Goal: Register for event/course

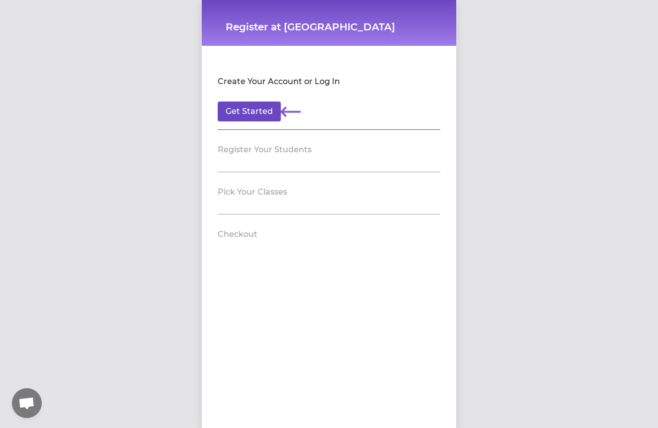
scroll to position [0, 0]
click at [273, 112] on button "Get Started" at bounding box center [249, 111] width 63 height 20
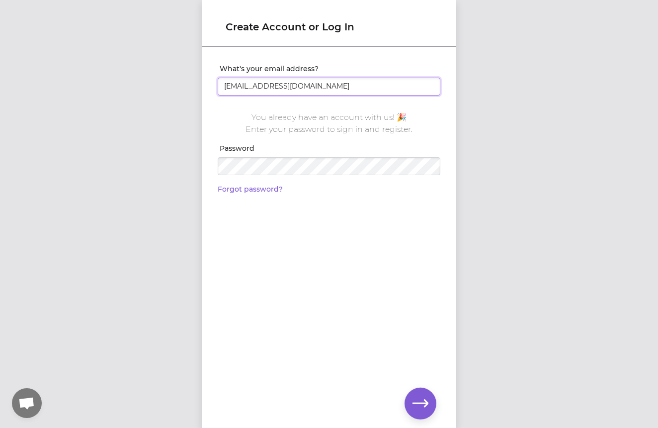
type input "[EMAIL_ADDRESS][DOMAIN_NAME]"
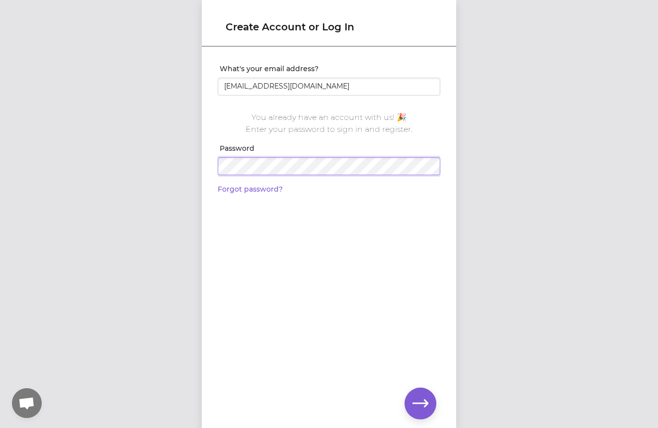
click at [209, 169] on div "What's your email address? rmboyle92@gmail.com You already have an account with…" at bounding box center [329, 125] width 255 height 155
click at [423, 405] on icon "button" at bounding box center [421, 403] width 16 height 16
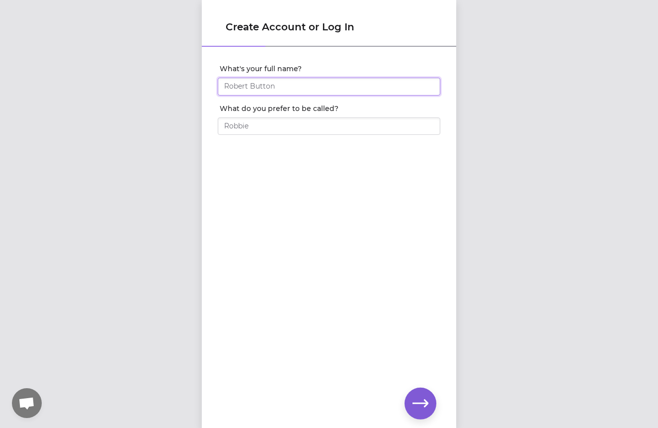
click at [304, 85] on input "What's your full name?" at bounding box center [329, 87] width 223 height 18
type input "[PERSON_NAME]"
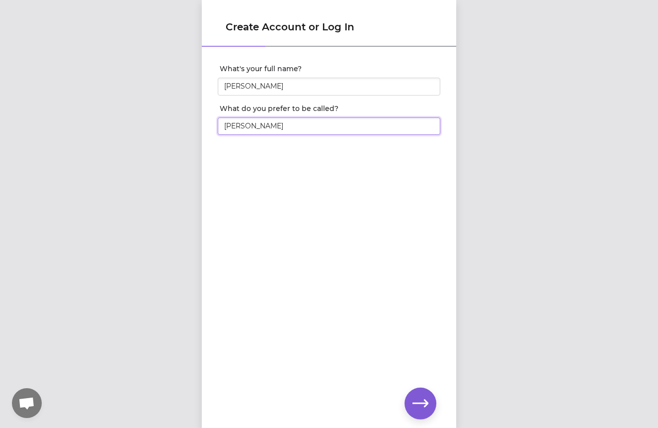
type input "Rebecca"
click at [425, 416] on button "button" at bounding box center [421, 403] width 32 height 32
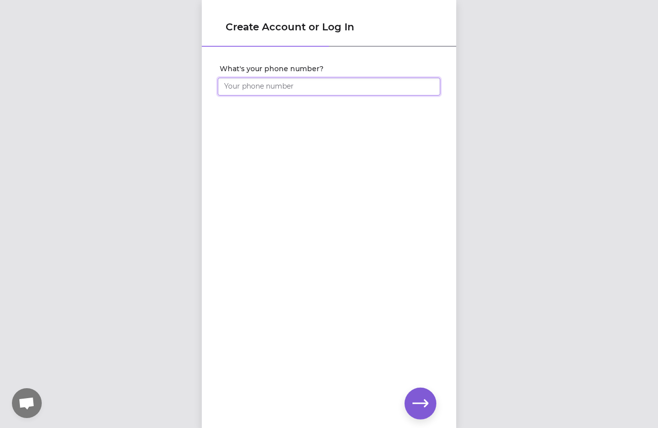
click at [276, 91] on input "What's your phone number?" at bounding box center [329, 87] width 223 height 18
type input "[PHONE_NUMBER]"
click at [414, 402] on icon "button" at bounding box center [421, 403] width 16 height 16
click at [423, 393] on button "button" at bounding box center [421, 403] width 32 height 32
click input "submit" at bounding box center [0, 0] width 0 height 0
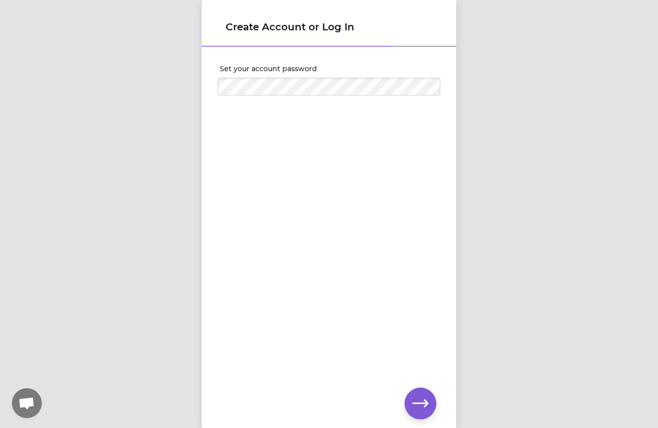
click at [420, 401] on icon "button" at bounding box center [421, 403] width 16 height 16
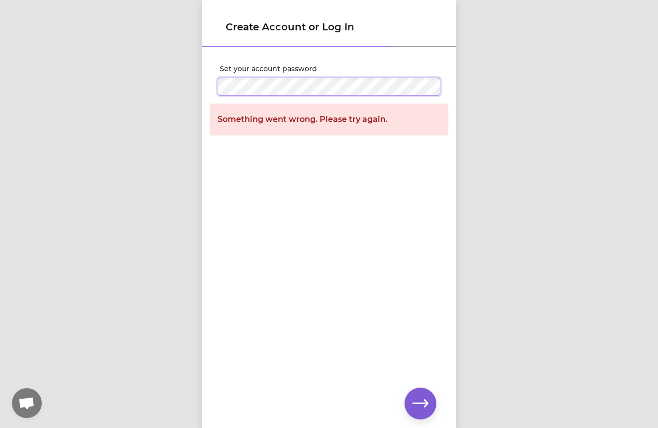
click input "submit" at bounding box center [0, 0] width 0 height 0
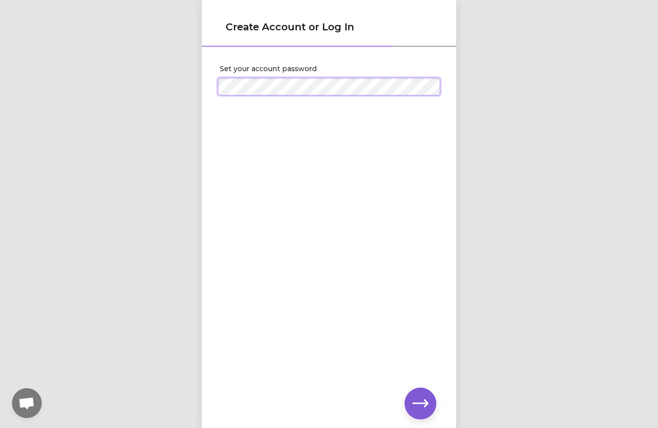
click input "submit" at bounding box center [0, 0] width 0 height 0
click at [424, 400] on icon "button" at bounding box center [421, 403] width 16 height 16
click at [423, 403] on icon "button" at bounding box center [421, 402] width 16 height 7
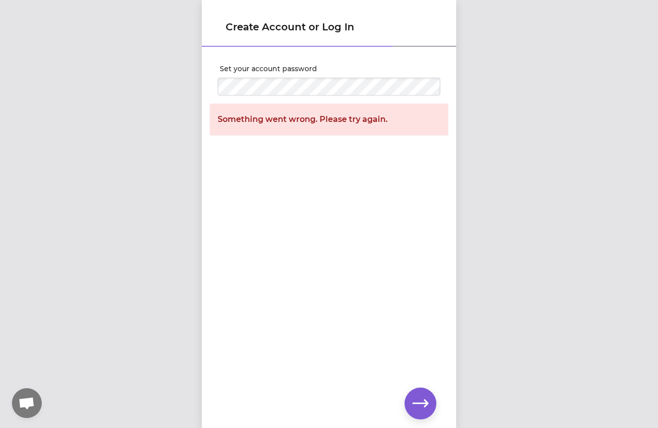
scroll to position [0, 0]
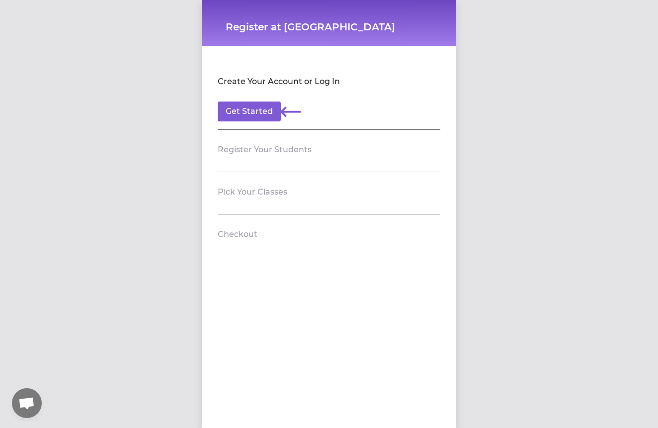
click at [292, 120] on icon at bounding box center [291, 111] width 20 height 20
click at [265, 109] on button "Get Started" at bounding box center [249, 111] width 63 height 20
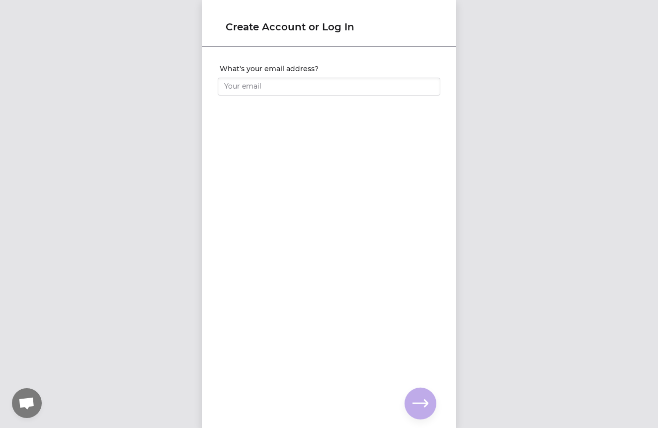
click at [260, 91] on input "What's your email address?" at bounding box center [329, 87] width 223 height 18
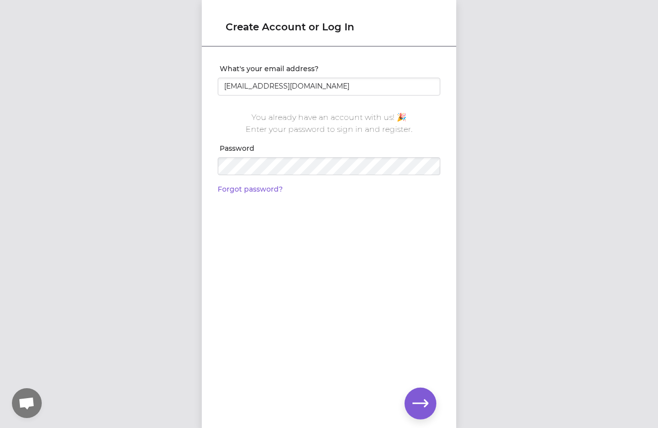
type input "[EMAIL_ADDRESS][DOMAIN_NAME]"
click input "submit" at bounding box center [0, 0] width 0 height 0
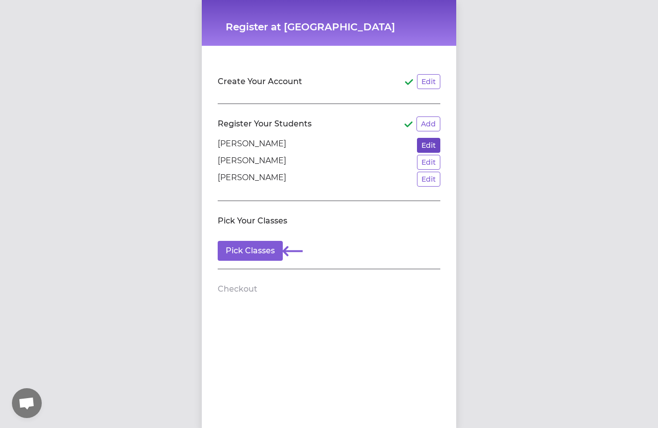
click at [429, 143] on button "Edit" at bounding box center [428, 145] width 23 height 15
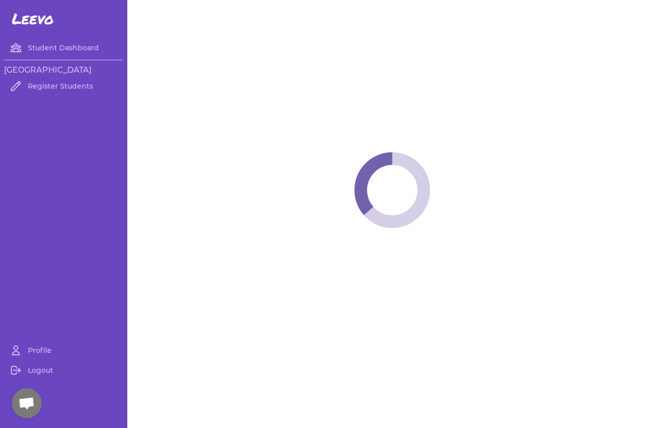
select select "MT"
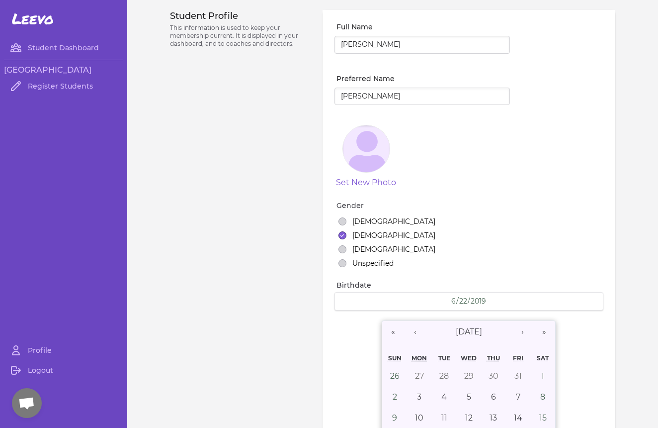
select select "1"
click at [48, 86] on link "Register Students" at bounding box center [63, 86] width 119 height 20
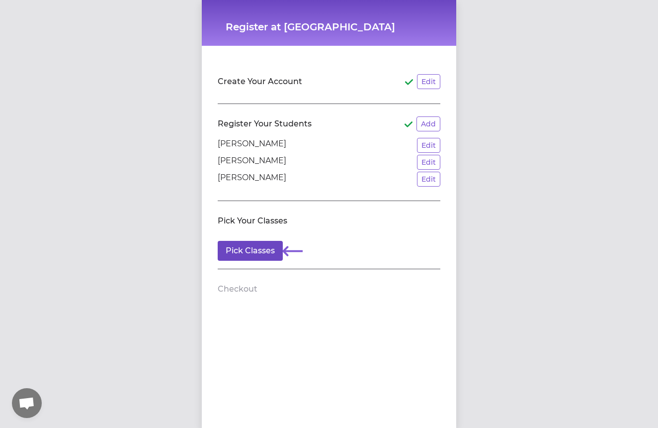
click at [263, 252] on button "Pick Classes" at bounding box center [250, 251] width 65 height 20
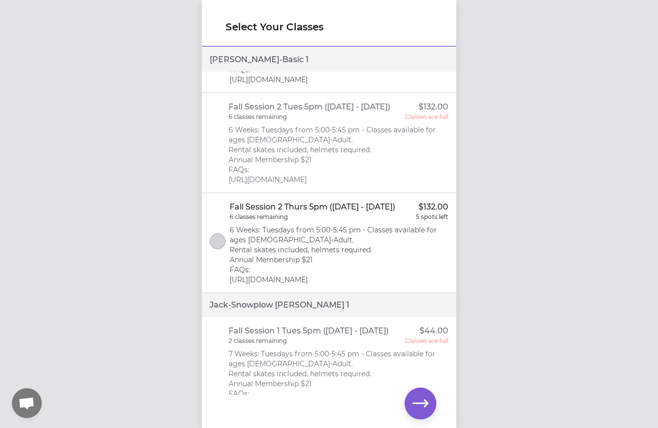
scroll to position [197, 0]
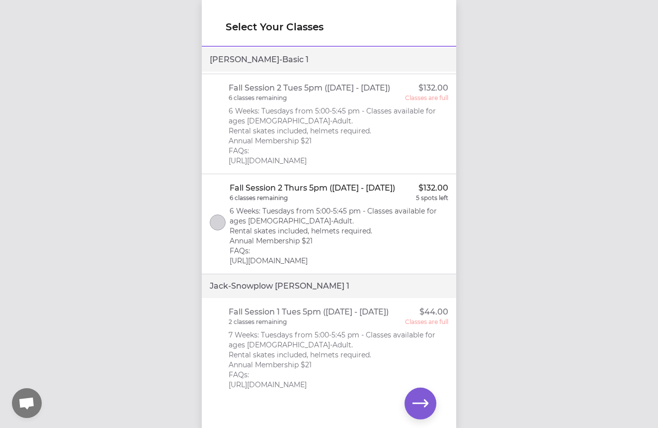
click at [219, 230] on button "select class" at bounding box center [218, 222] width 16 height 16
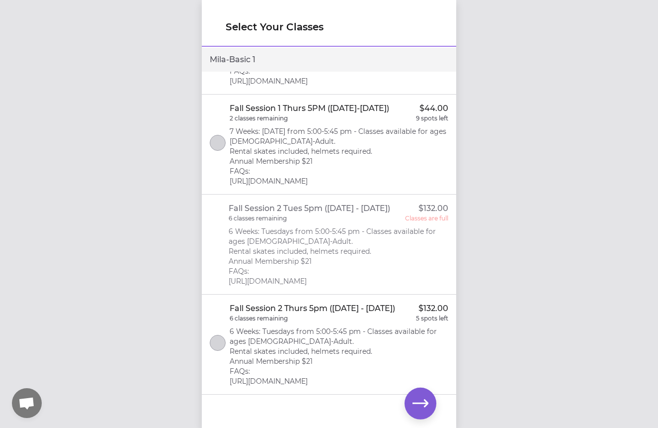
scroll to position [960, 0]
click at [221, 346] on button "select class" at bounding box center [218, 343] width 16 height 16
click at [418, 399] on icon "button" at bounding box center [421, 403] width 16 height 16
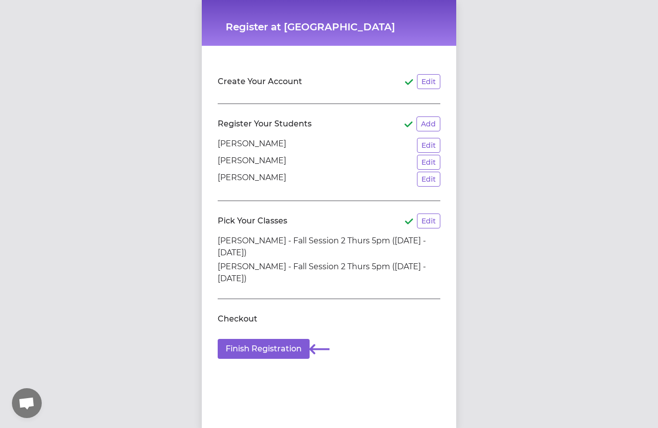
drag, startPoint x: 248, startPoint y: 241, endPoint x: 362, endPoint y: 248, distance: 115.1
click at [362, 248] on li "Forrest Boyle - Fall Session 2 Thurs 5pm (Oct 30 - Dec 11, 2025)" at bounding box center [329, 247] width 223 height 24
drag, startPoint x: 216, startPoint y: 267, endPoint x: 358, endPoint y: 278, distance: 142.1
click at [358, 278] on div "Create Your Account Edit Register Your Students Add Forrest Boyle Edit Jack Boy…" at bounding box center [329, 210] width 239 height 313
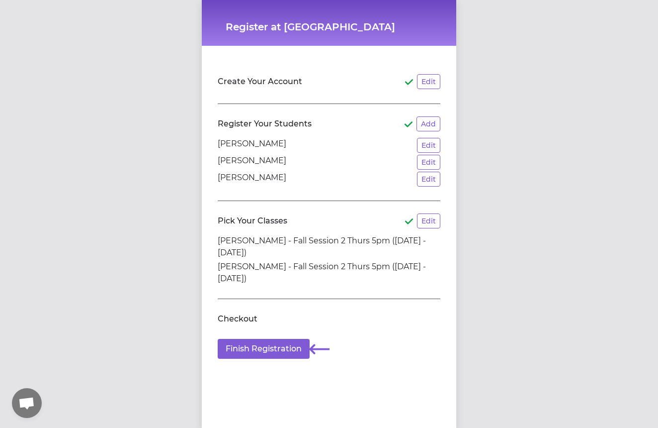
click at [358, 278] on li "Mila Boyle - Fall Session 2 Thurs 5pm (Oct 30 - Dec 11, 2025)" at bounding box center [329, 273] width 223 height 24
click at [272, 354] on button "Finish Registration" at bounding box center [264, 349] width 92 height 20
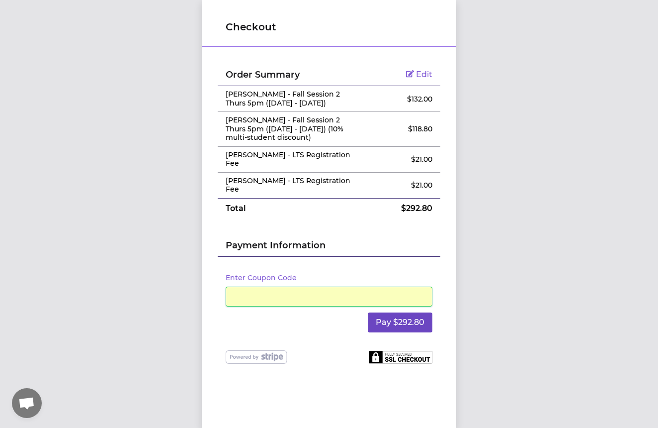
click at [400, 312] on button "Pay $292.80" at bounding box center [400, 322] width 65 height 20
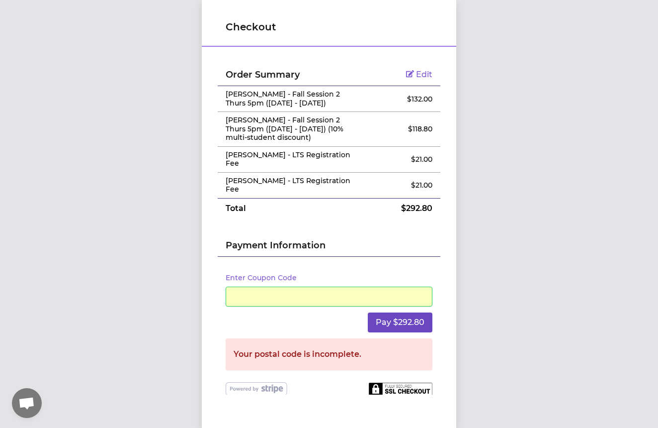
click at [408, 312] on button "Pay $292.80" at bounding box center [400, 322] width 65 height 20
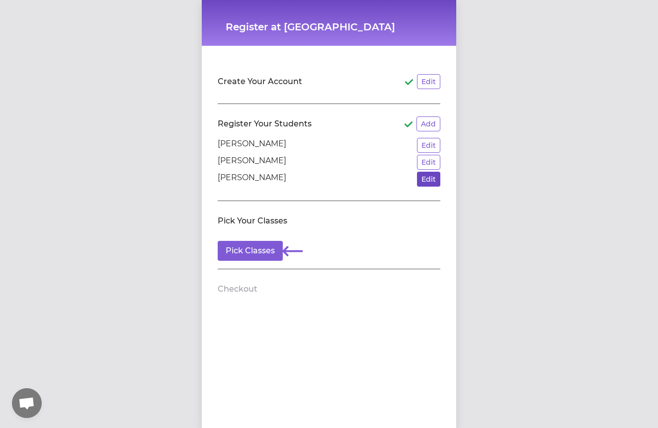
click at [436, 185] on button "Edit" at bounding box center [428, 179] width 23 height 15
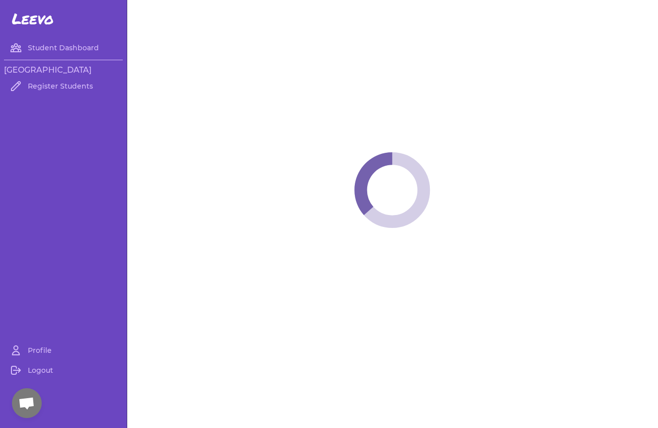
select select "MT"
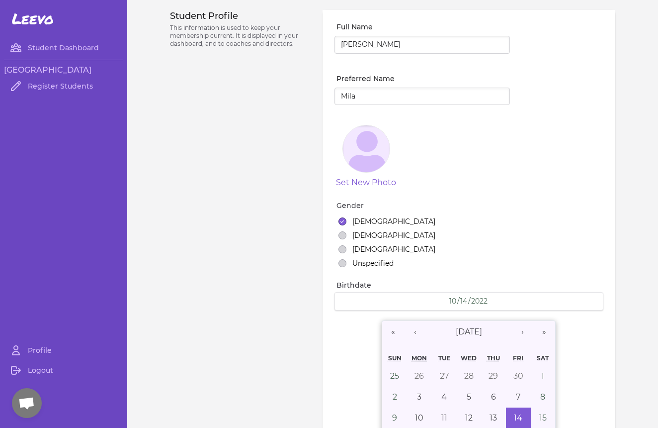
select select "1"
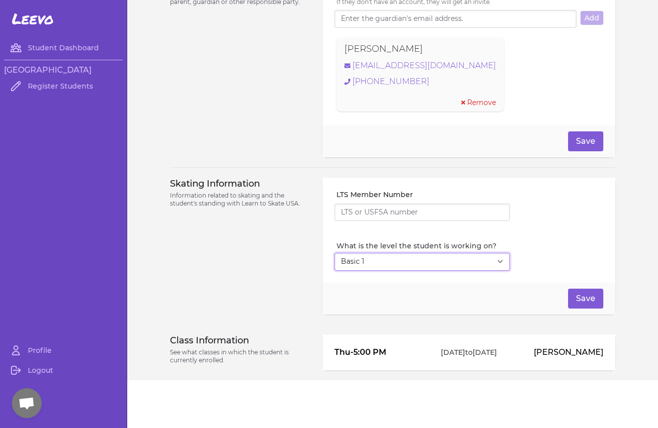
scroll to position [743, 0]
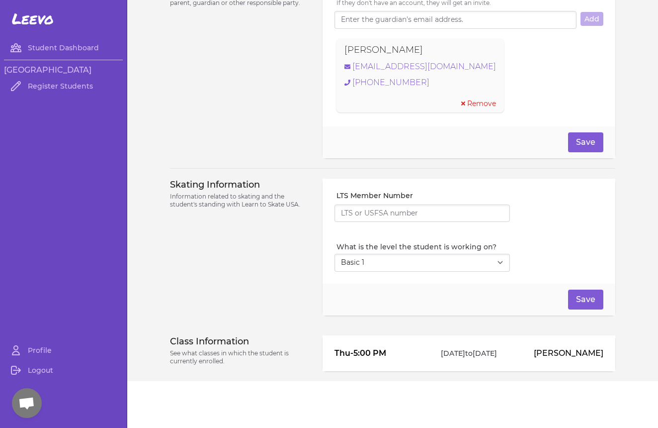
click at [549, 358] on p "[PERSON_NAME]" at bounding box center [560, 353] width 87 height 12
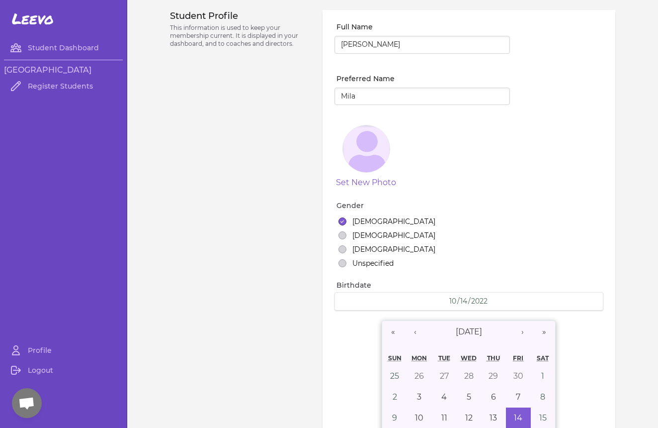
scroll to position [0, 0]
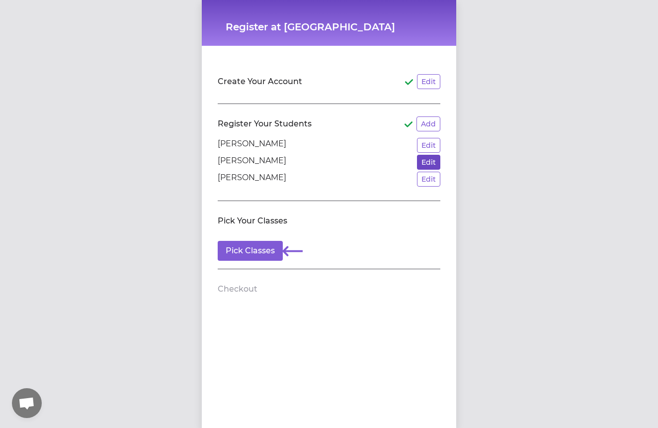
click at [424, 163] on button "Edit" at bounding box center [428, 162] width 23 height 15
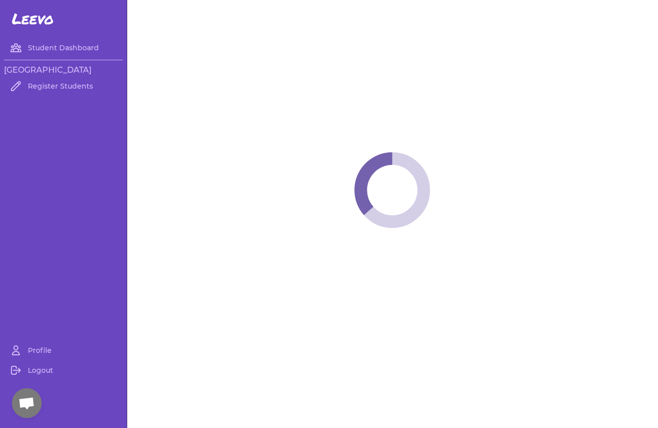
select select "MT"
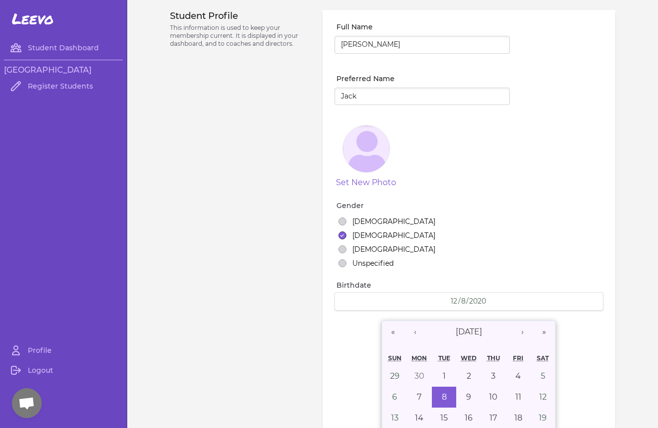
select select "7"
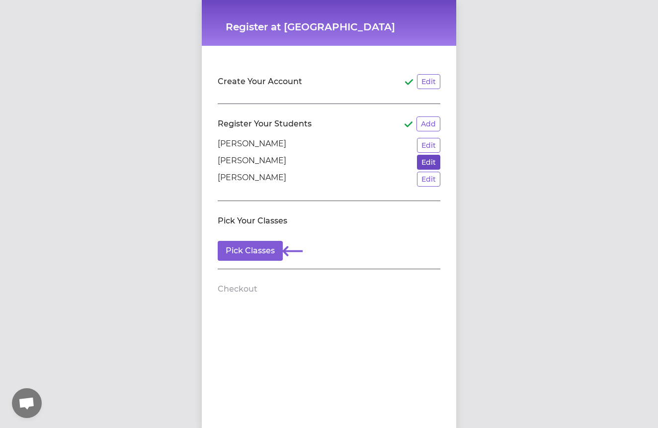
click at [431, 159] on button "Edit" at bounding box center [428, 162] width 23 height 15
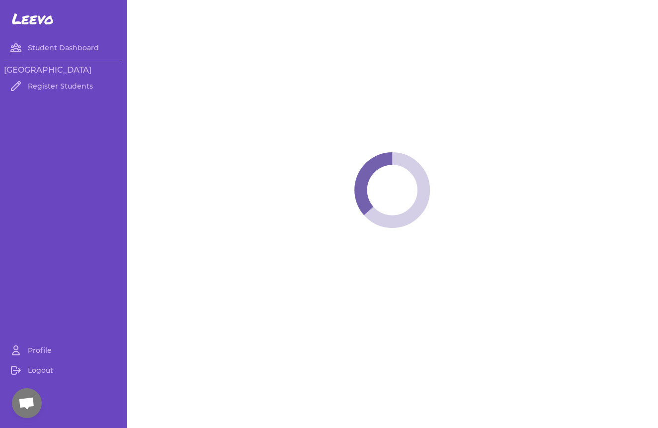
select select "MT"
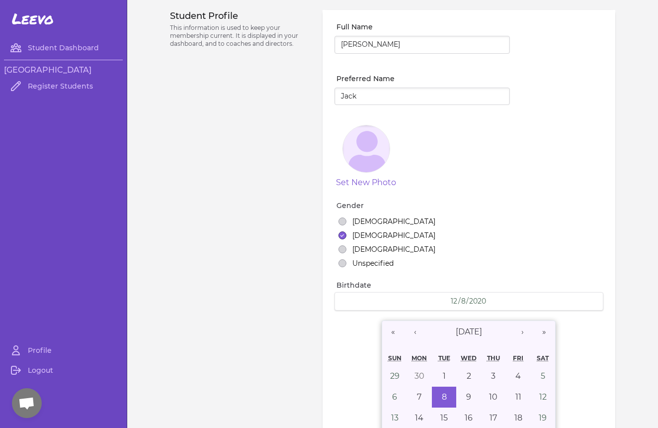
select select "7"
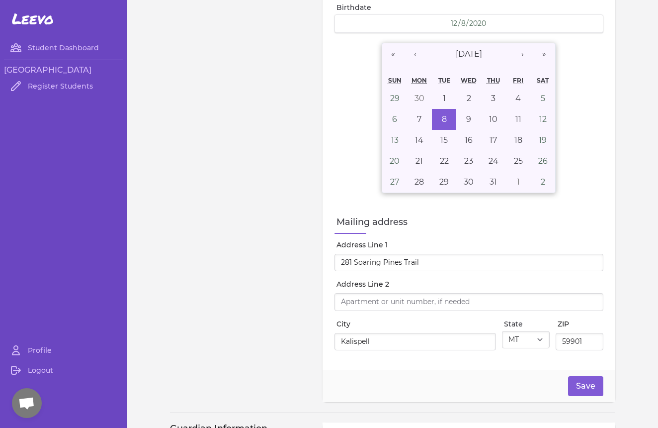
scroll to position [259, 0]
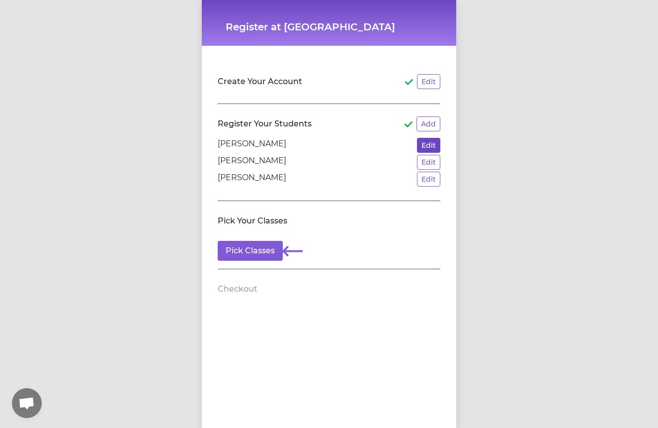
click at [421, 140] on button "Edit" at bounding box center [428, 145] width 23 height 15
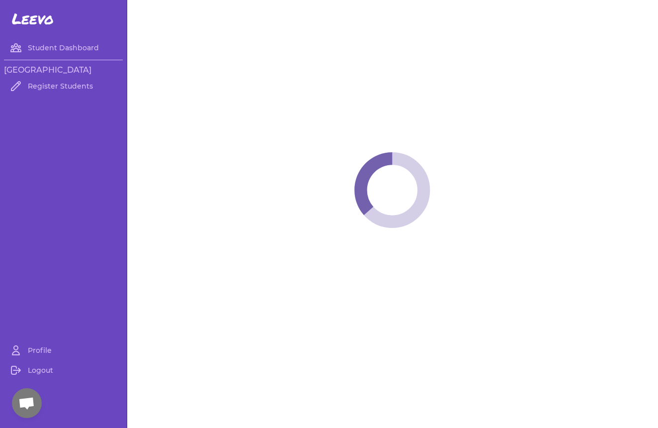
select select "MT"
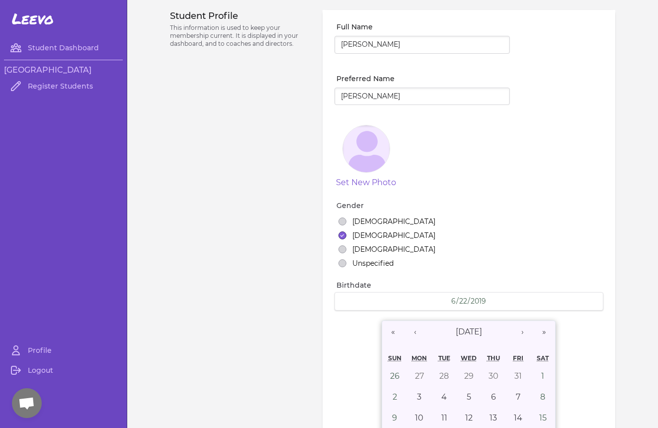
select select "1"
drag, startPoint x: 225, startPoint y: 27, endPoint x: 249, endPoint y: 40, distance: 26.7
click at [249, 40] on p "This information is used to keep your membership current. It is displayed in yo…" at bounding box center [240, 36] width 141 height 24
drag, startPoint x: 249, startPoint y: 40, endPoint x: 236, endPoint y: 37, distance: 13.4
click at [249, 40] on p "This information is used to keep your membership current. It is displayed in yo…" at bounding box center [240, 36] width 141 height 24
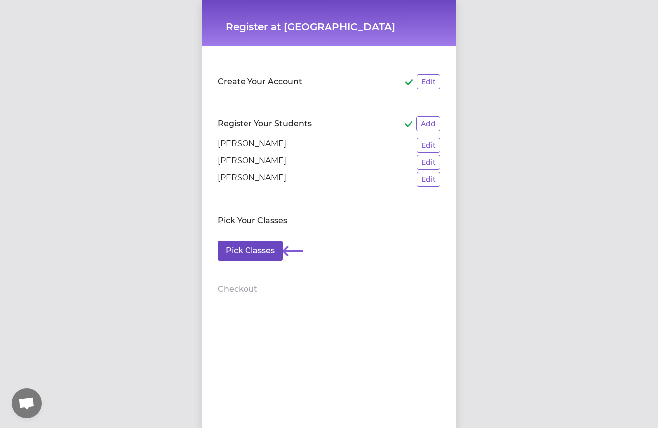
click at [260, 247] on button "Pick Classes" at bounding box center [250, 251] width 65 height 20
